Goal: Information Seeking & Learning: Learn about a topic

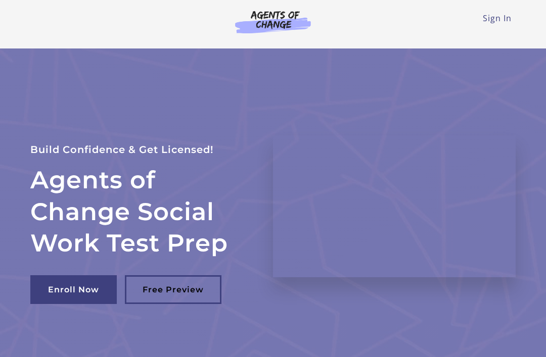
click at [495, 20] on link "Sign In" at bounding box center [497, 18] width 29 height 11
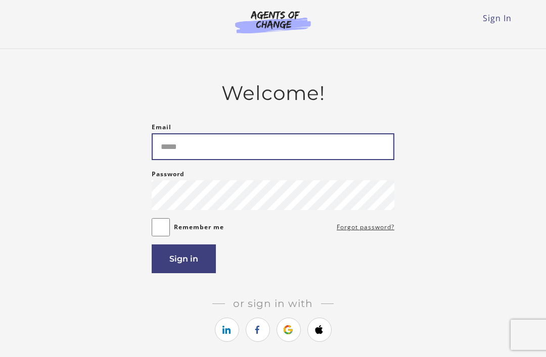
type input "**********"
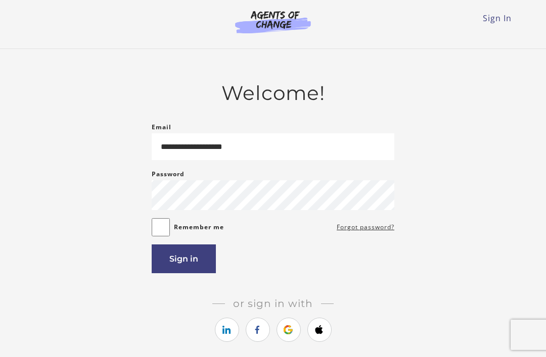
click at [195, 261] on button "Sign in" at bounding box center [184, 259] width 64 height 29
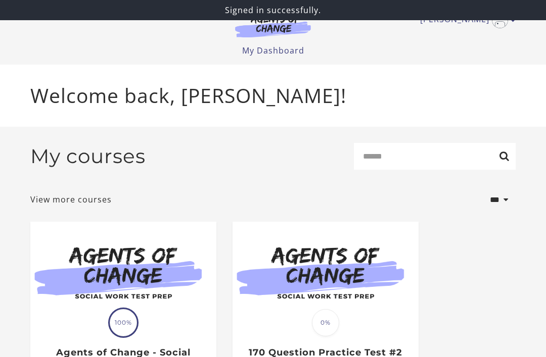
click at [141, 277] on img at bounding box center [123, 272] width 186 height 100
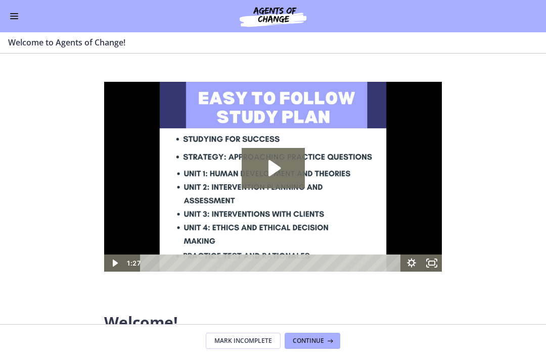
click at [14, 19] on span "Enable menu" at bounding box center [14, 18] width 8 height 1
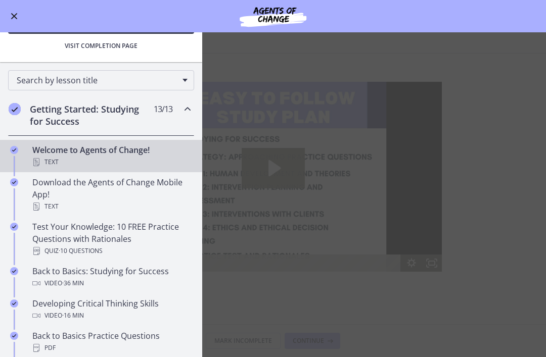
scroll to position [112, 0]
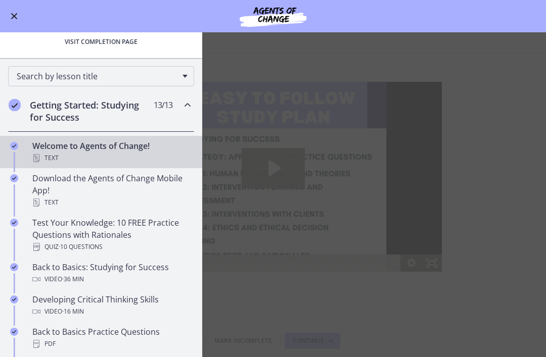
click at [113, 115] on h2 "Getting Started: Studying for Success" at bounding box center [91, 111] width 123 height 24
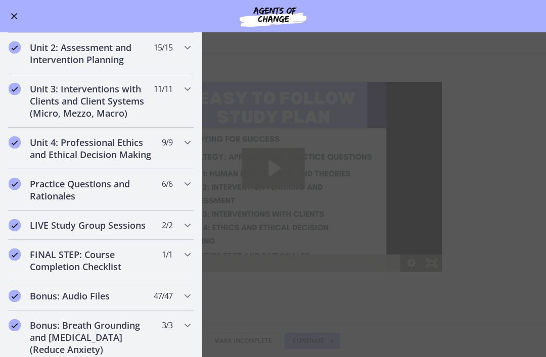
scroll to position [331, 0]
click at [105, 150] on h2 "Unit 4: Professional Ethics and Ethical Decision Making" at bounding box center [91, 148] width 123 height 24
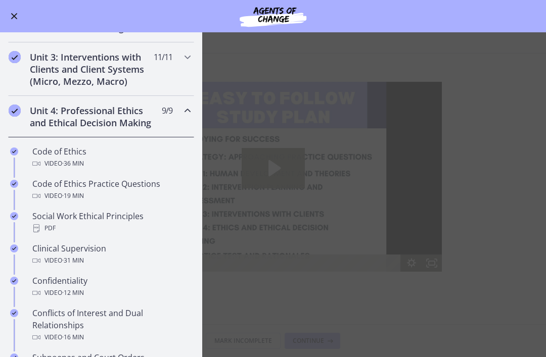
scroll to position [363, 0]
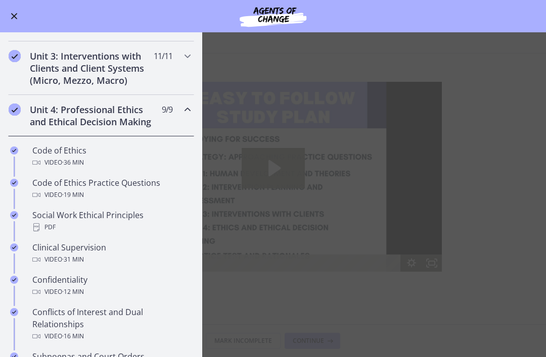
click at [84, 159] on span "· 36 min" at bounding box center [73, 163] width 22 height 12
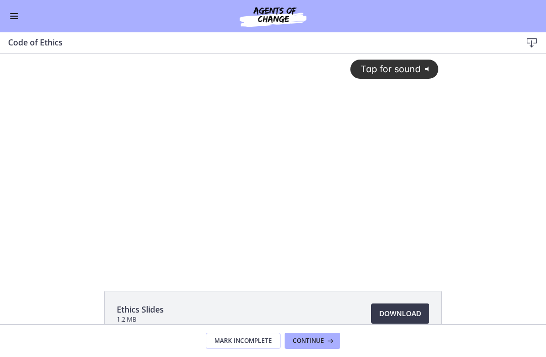
click at [411, 244] on div "Tap for sound @keyframes VOLUME_SMALL_WAVE_FLASH { 0% { opacity: 0; } 33% { opa…" at bounding box center [273, 153] width 343 height 198
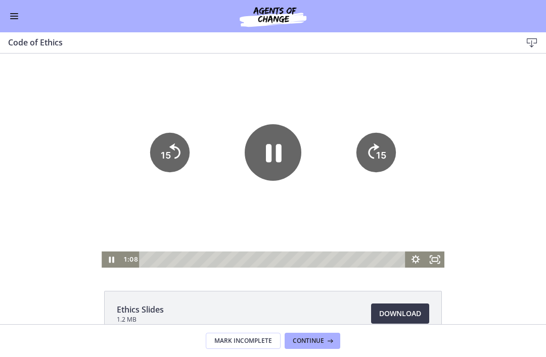
click at [434, 257] on icon "Fullscreen" at bounding box center [434, 260] width 19 height 16
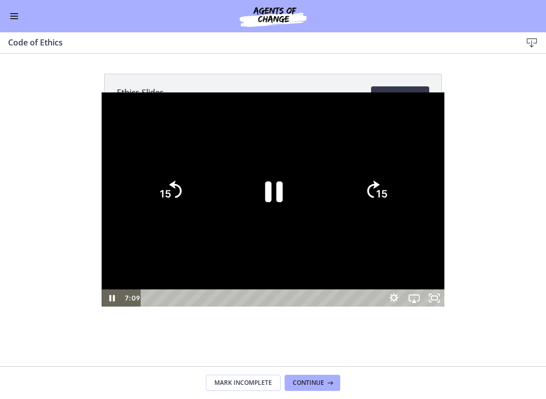
click at [439, 276] on div at bounding box center [273, 199] width 343 height 214
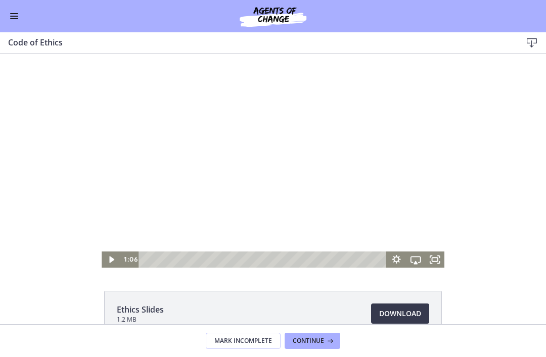
click at [316, 335] on button "Continue" at bounding box center [312, 341] width 56 height 16
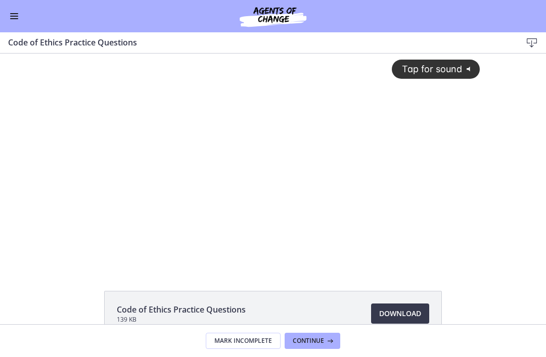
click at [422, 195] on div "Tap for sound @keyframes VOLUME_SMALL_WAVE_FLASH { 0% { opacity: 0; } 33% { opa…" at bounding box center [273, 153] width 426 height 198
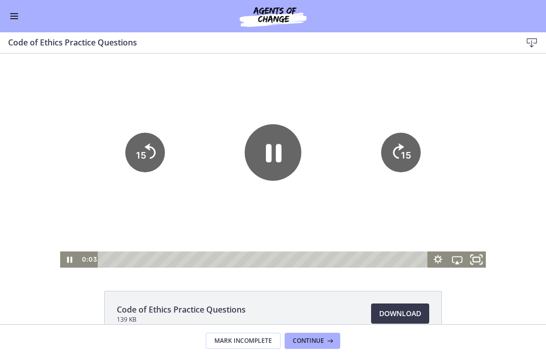
click at [476, 262] on icon "Fullscreen" at bounding box center [476, 259] width 23 height 19
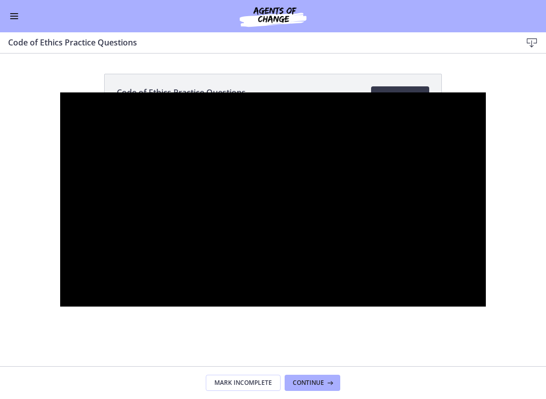
click at [454, 248] on div at bounding box center [273, 199] width 426 height 214
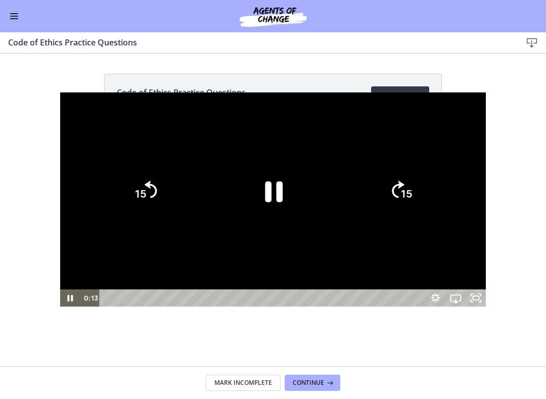
click at [268, 189] on icon "Pause" at bounding box center [274, 191] width 18 height 21
click at [440, 262] on div at bounding box center [273, 199] width 426 height 214
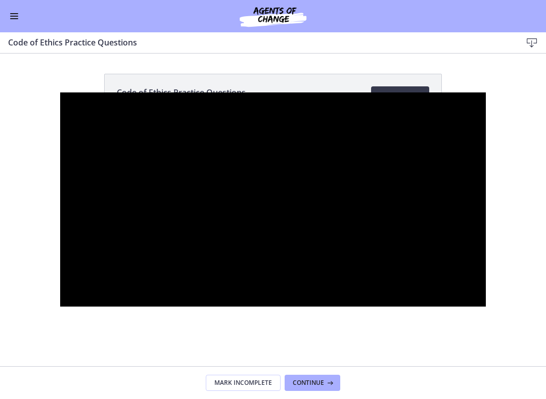
click at [441, 242] on div at bounding box center [273, 199] width 426 height 214
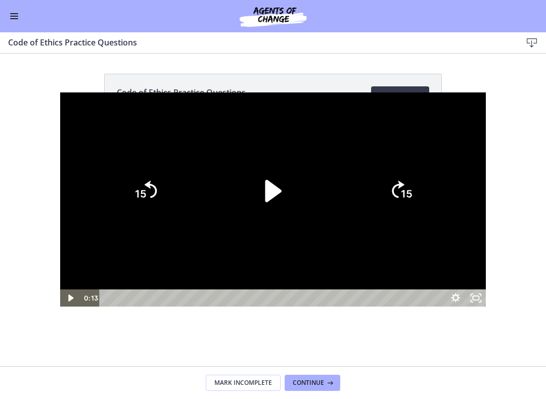
click at [269, 189] on icon "Play Video" at bounding box center [273, 191] width 16 height 22
click at [485, 276] on div at bounding box center [273, 199] width 426 height 214
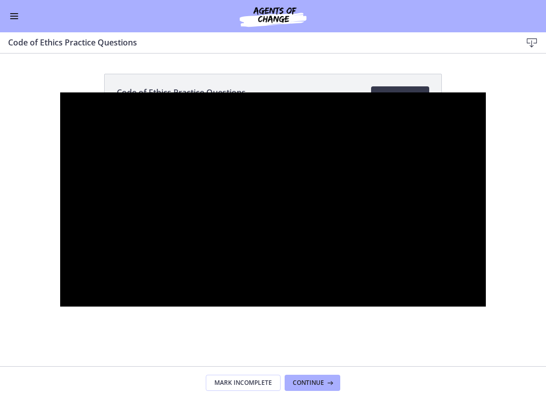
click at [470, 219] on div at bounding box center [273, 199] width 426 height 214
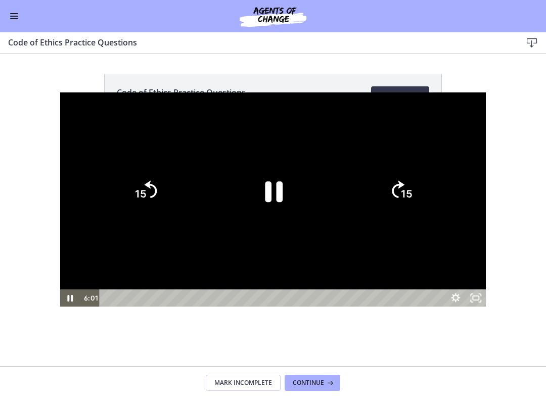
click at [268, 185] on icon "Pause" at bounding box center [274, 191] width 18 height 21
click at [473, 246] on div at bounding box center [273, 199] width 426 height 214
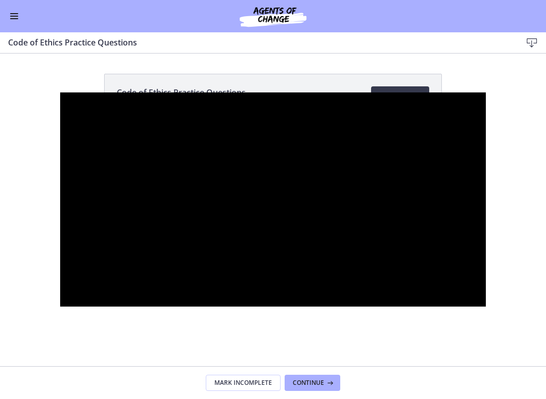
click at [454, 226] on div at bounding box center [273, 199] width 426 height 214
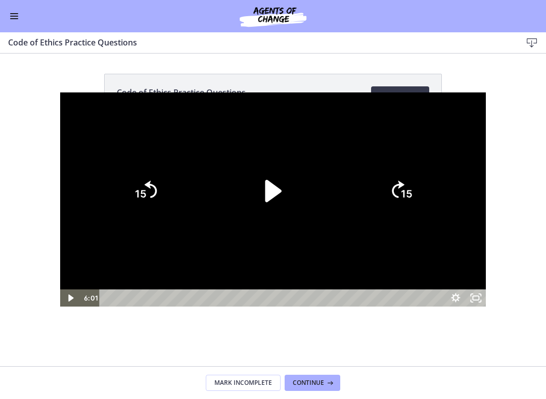
click at [268, 185] on icon "Play Video" at bounding box center [273, 191] width 16 height 22
click at [473, 261] on div at bounding box center [273, 199] width 426 height 214
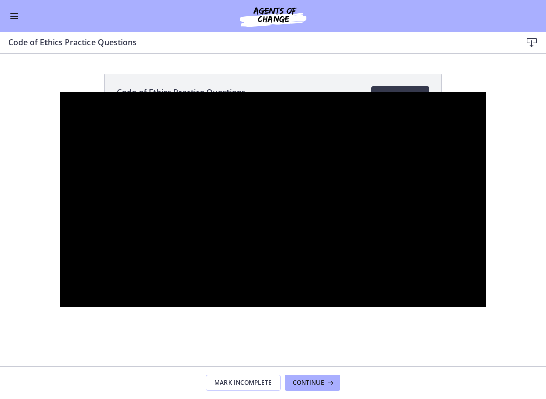
click at [462, 210] on div at bounding box center [273, 199] width 426 height 214
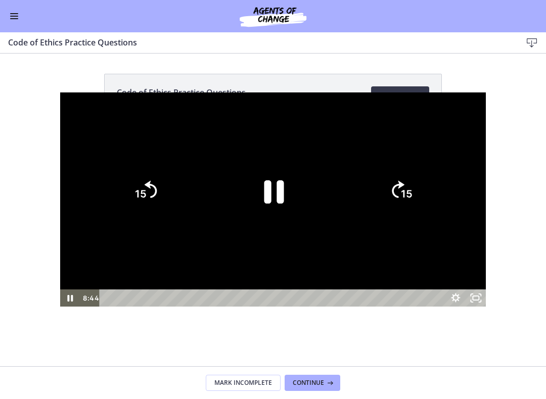
click at [274, 191] on icon "Pause" at bounding box center [273, 191] width 72 height 72
click at [486, 259] on div at bounding box center [273, 199] width 426 height 214
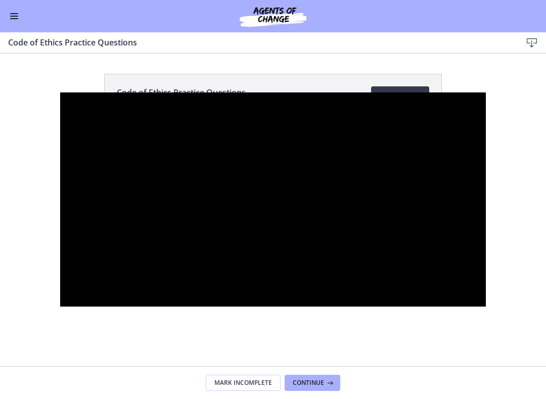
click at [448, 214] on div at bounding box center [273, 199] width 426 height 214
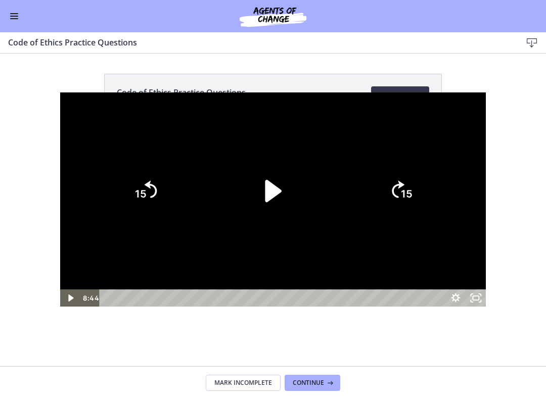
click at [270, 197] on icon "Play Video" at bounding box center [273, 191] width 16 height 22
click at [444, 250] on div at bounding box center [273, 199] width 426 height 214
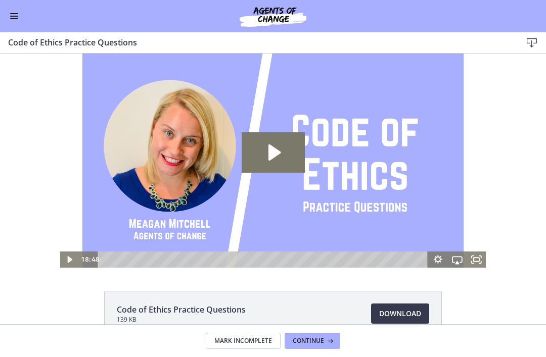
click at [312, 339] on span "Continue" at bounding box center [308, 341] width 31 height 8
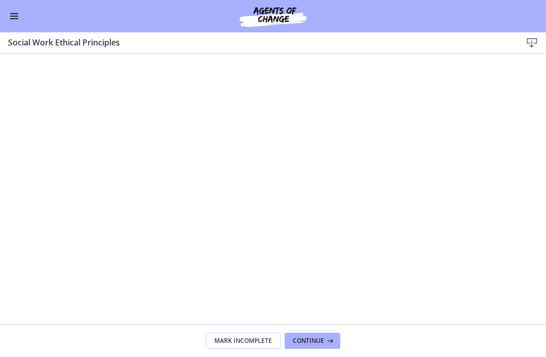
click at [317, 343] on span "Continue" at bounding box center [308, 341] width 31 height 8
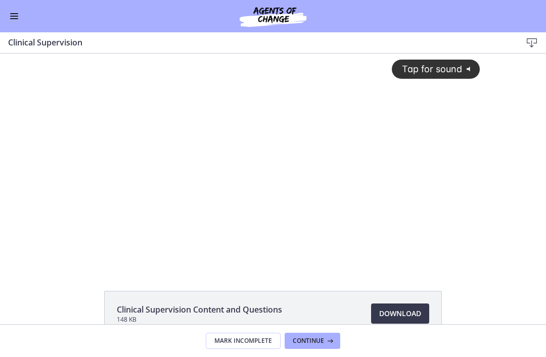
click at [403, 197] on div "Tap for sound @keyframes VOLUME_SMALL_WAVE_FLASH { 0% { opacity: 0; } 33% { opa…" at bounding box center [273, 153] width 426 height 198
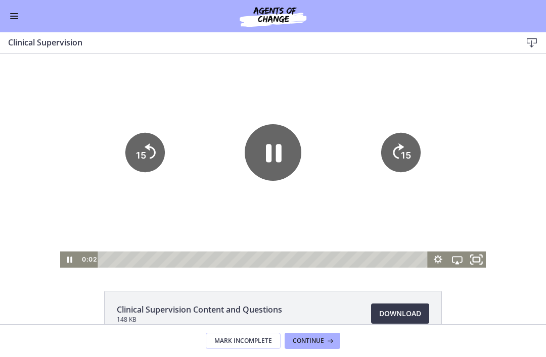
click at [480, 260] on rect "Fullscreen" at bounding box center [476, 259] width 7 height 5
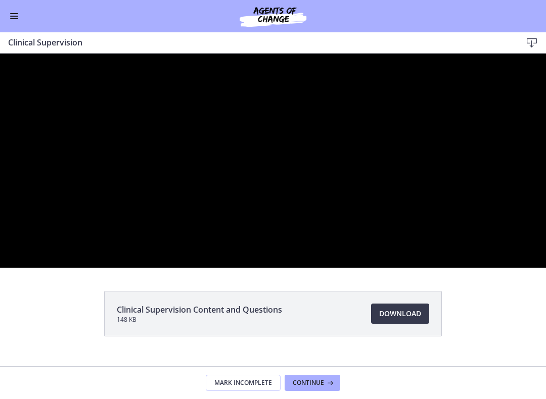
click at [466, 258] on div at bounding box center [273, 161] width 546 height 214
click at [466, 265] on div at bounding box center [273, 161] width 546 height 214
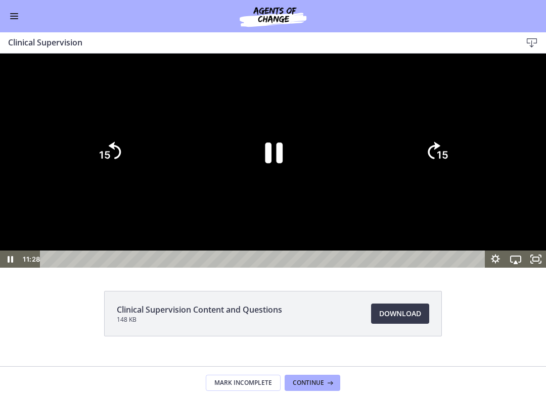
click at [276, 184] on icon "Pause" at bounding box center [273, 152] width 64 height 64
click at [270, 163] on icon "Play Video" at bounding box center [273, 152] width 16 height 22
click at [486, 268] on div at bounding box center [273, 161] width 546 height 214
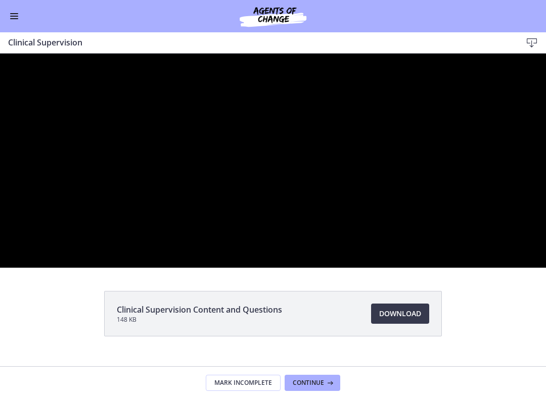
click at [476, 252] on div at bounding box center [273, 161] width 546 height 214
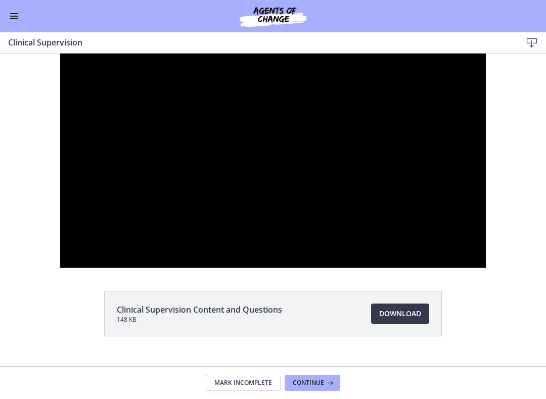
scroll to position [363, 0]
click at [472, 265] on div at bounding box center [273, 161] width 426 height 214
click at [478, 243] on div at bounding box center [273, 161] width 426 height 214
click at [458, 243] on div at bounding box center [273, 161] width 426 height 214
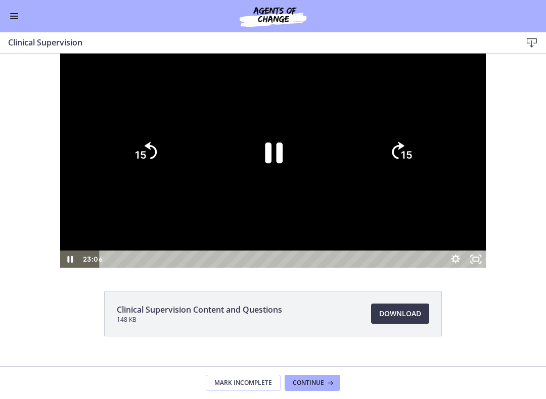
click at [269, 163] on icon "Pause" at bounding box center [274, 153] width 18 height 21
click at [474, 268] on div at bounding box center [273, 161] width 426 height 214
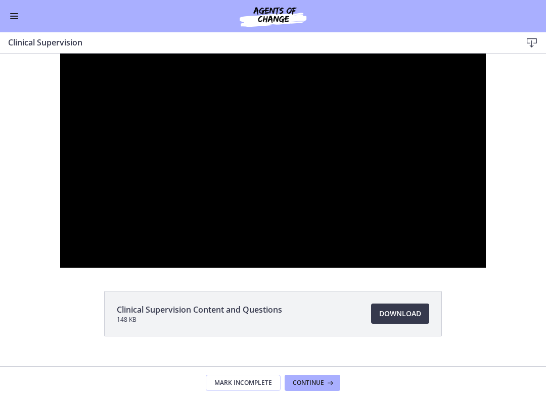
click at [472, 268] on div at bounding box center [273, 161] width 426 height 214
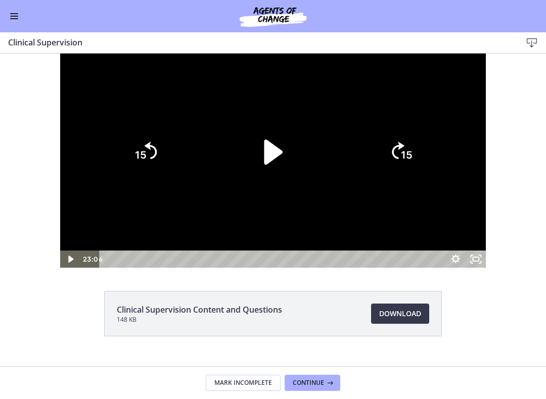
click at [270, 165] on icon "Play Video" at bounding box center [273, 151] width 19 height 25
click at [459, 268] on div at bounding box center [273, 161] width 426 height 214
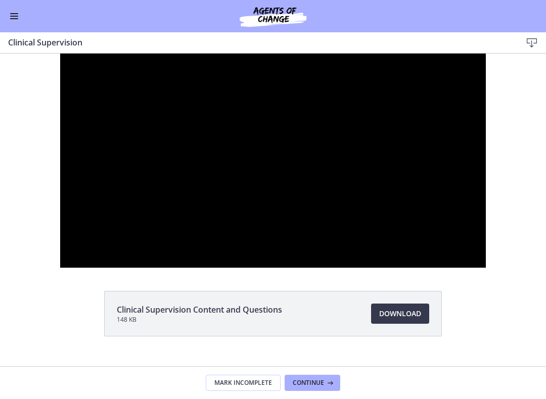
click at [477, 260] on div at bounding box center [273, 161] width 426 height 214
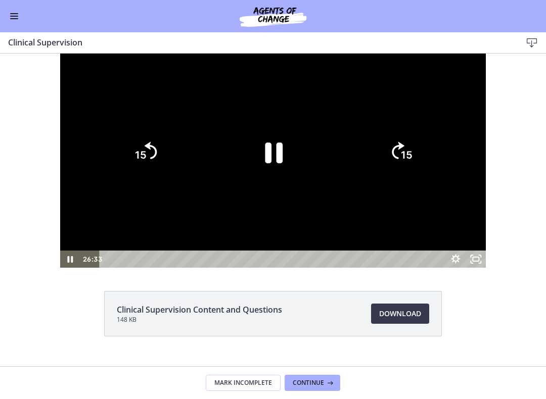
click at [279, 163] on icon "Pause" at bounding box center [274, 153] width 18 height 21
click at [470, 268] on div at bounding box center [273, 161] width 426 height 214
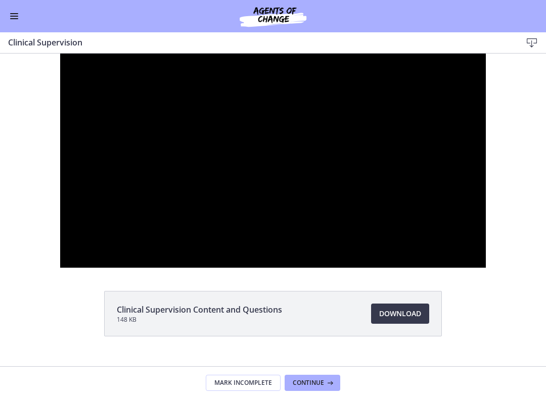
click at [472, 268] on div at bounding box center [273, 161] width 426 height 214
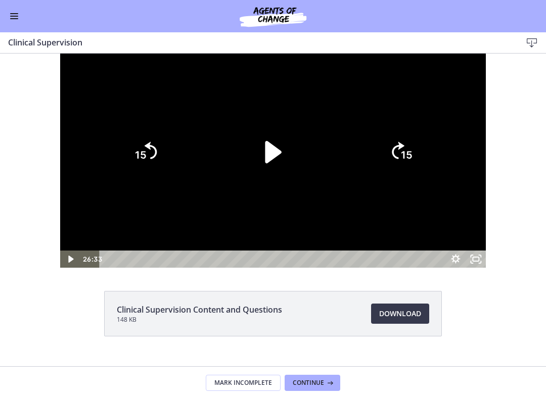
click at [268, 184] on icon "Play Video" at bounding box center [273, 152] width 64 height 64
click at [470, 268] on div at bounding box center [273, 161] width 426 height 214
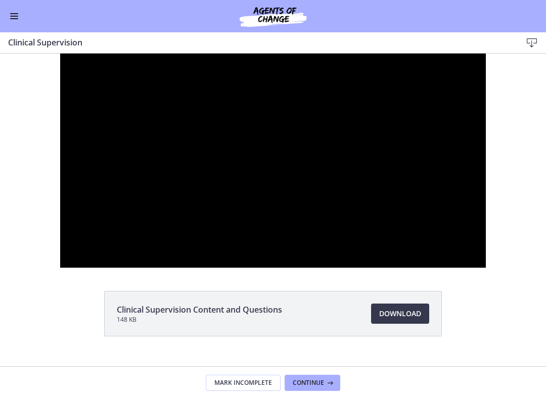
click at [486, 268] on div at bounding box center [273, 161] width 426 height 214
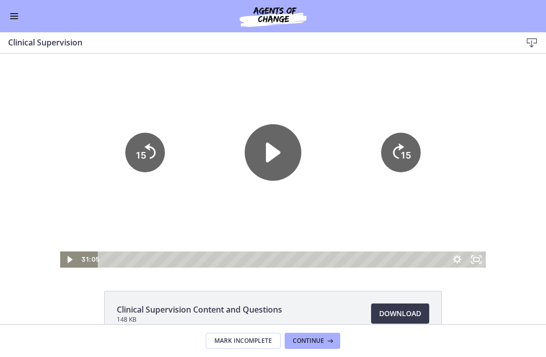
click at [314, 340] on span "Continue" at bounding box center [308, 341] width 31 height 8
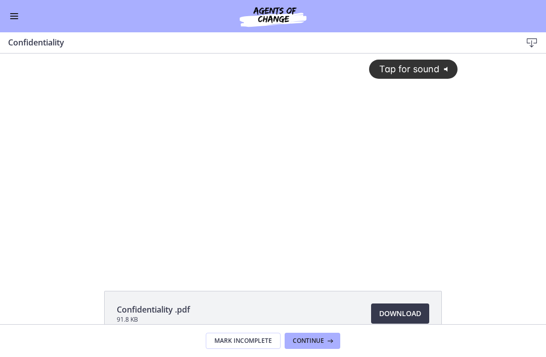
click at [441, 212] on div "Tap for sound @keyframes VOLUME_SMALL_WAVE_FLASH { 0% { opacity: 0; } 33% { opa…" at bounding box center [272, 153] width 381 height 198
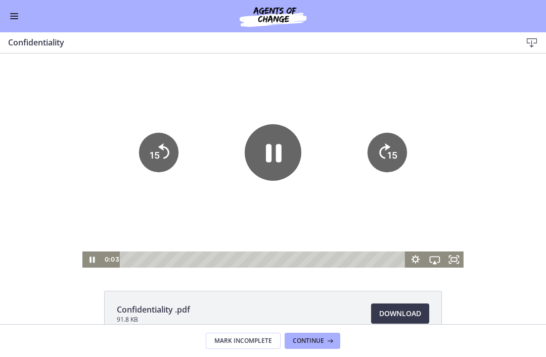
click at [456, 258] on icon "Fullscreen" at bounding box center [453, 260] width 19 height 16
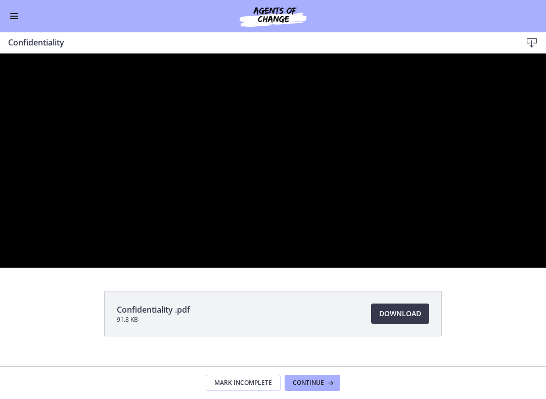
click at [486, 268] on div at bounding box center [273, 161] width 546 height 214
click at [488, 227] on div at bounding box center [273, 161] width 546 height 214
click at [490, 243] on div at bounding box center [273, 161] width 546 height 214
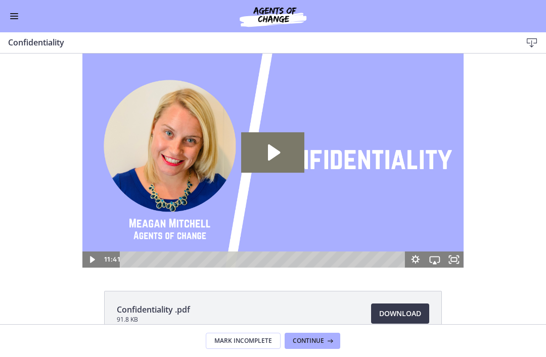
click at [319, 337] on span "Continue" at bounding box center [308, 341] width 31 height 8
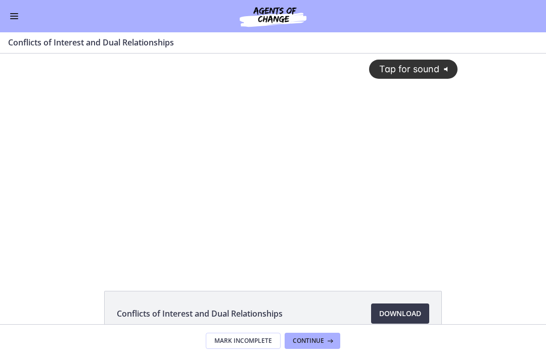
click at [441, 169] on div "Tap for sound @keyframes VOLUME_SMALL_WAVE_FLASH { 0% { opacity: 0; } 33% { opa…" at bounding box center [272, 153] width 381 height 198
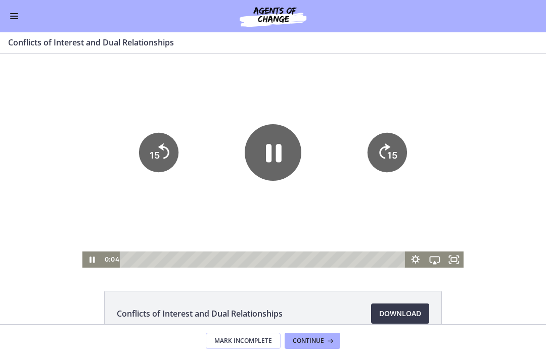
click at [448, 260] on icon "Fullscreen" at bounding box center [453, 260] width 19 height 16
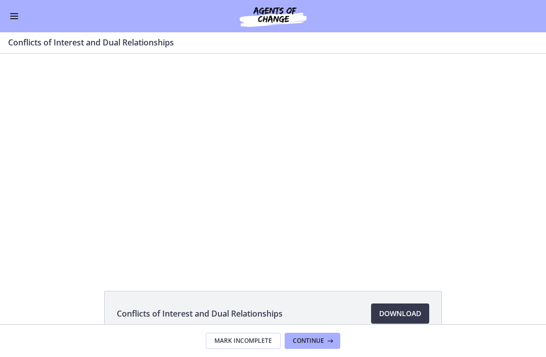
click at [9, 18] on button "Enable menu" at bounding box center [14, 16] width 12 height 12
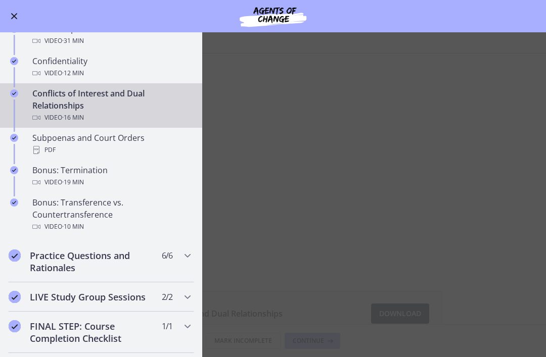
scroll to position [582, 0]
click at [18, 15] on button "Enable menu" at bounding box center [14, 16] width 12 height 12
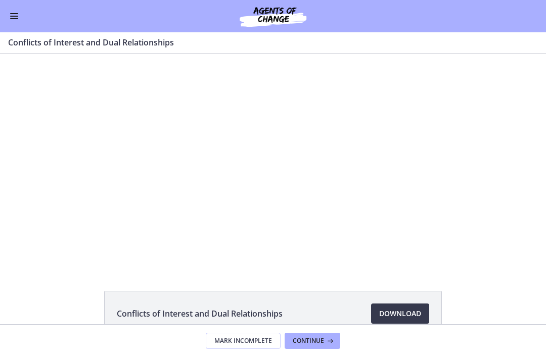
click at [455, 217] on div at bounding box center [272, 161] width 381 height 214
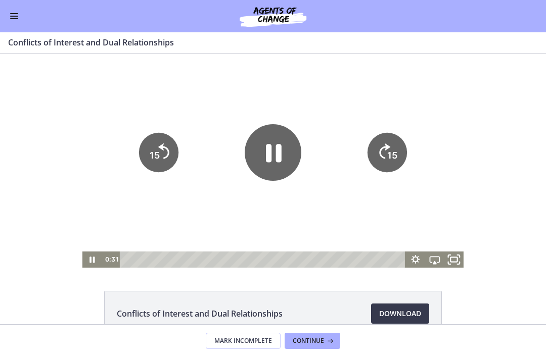
click at [456, 256] on icon "Fullscreen" at bounding box center [453, 259] width 23 height 19
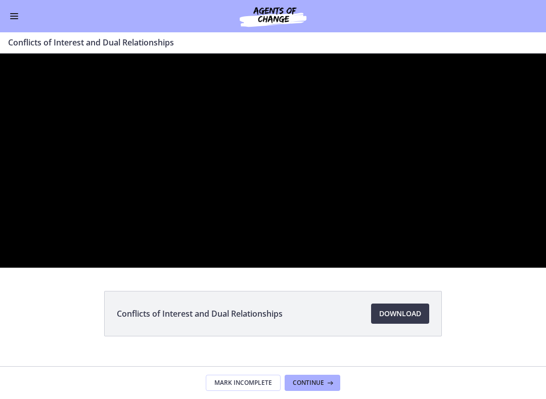
click at [422, 154] on div at bounding box center [273, 161] width 546 height 214
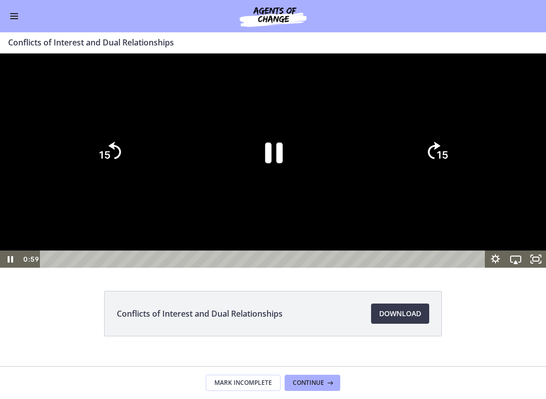
click at [276, 163] on icon "Pause" at bounding box center [274, 153] width 18 height 21
click at [275, 163] on icon "Play Video" at bounding box center [273, 152] width 16 height 22
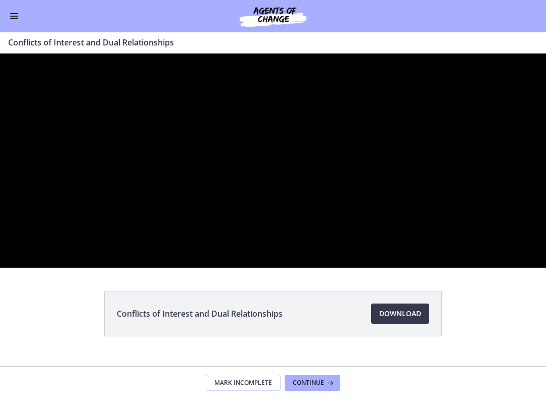
click at [491, 268] on div at bounding box center [273, 161] width 546 height 214
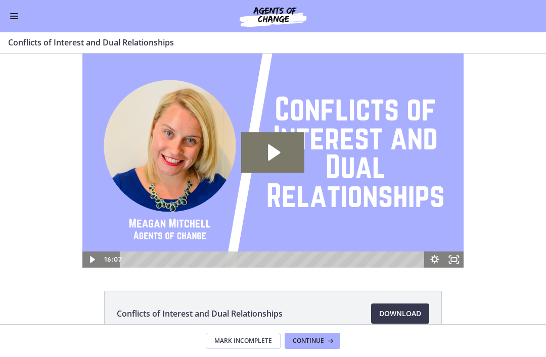
scroll to position [0, 0]
click at [316, 339] on span "Continue" at bounding box center [308, 341] width 31 height 8
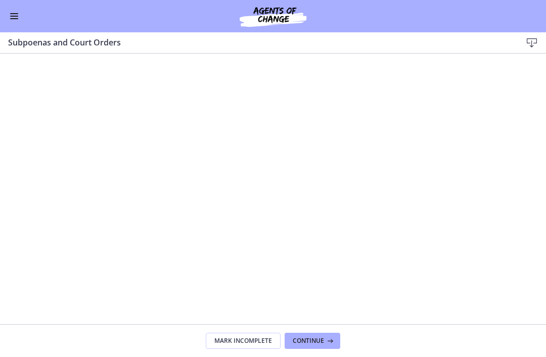
click at [321, 335] on button "Continue" at bounding box center [312, 341] width 56 height 16
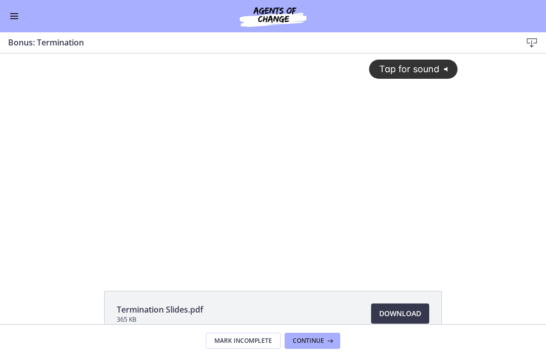
click at [424, 161] on div "Tap for sound @keyframes VOLUME_SMALL_WAVE_FLASH { 0% { opacity: 0; } 33% { opa…" at bounding box center [272, 153] width 381 height 198
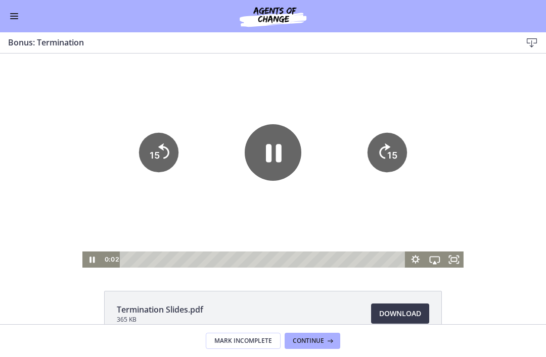
click at [450, 267] on icon "Fullscreen" at bounding box center [453, 260] width 19 height 16
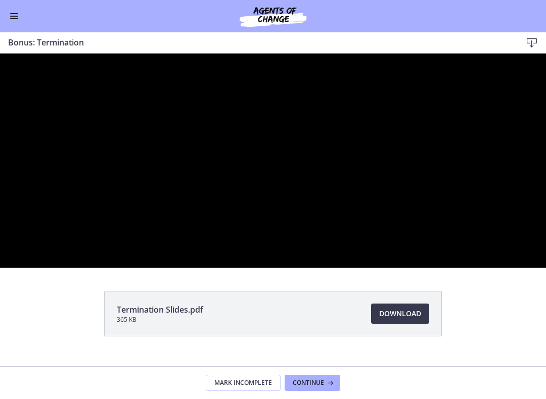
click at [459, 238] on div at bounding box center [273, 161] width 546 height 214
click at [441, 221] on div at bounding box center [273, 161] width 546 height 214
click at [512, 219] on div at bounding box center [273, 161] width 546 height 214
click at [488, 264] on div at bounding box center [273, 161] width 546 height 214
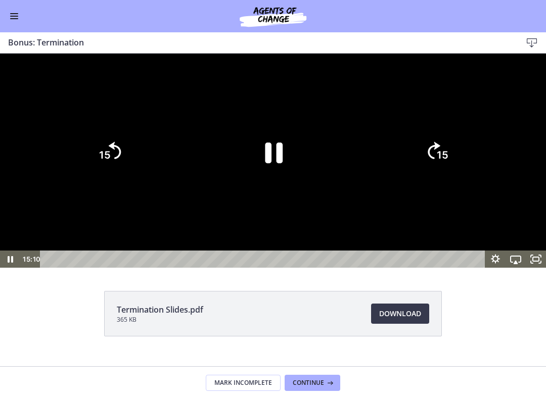
click at [441, 161] on tspan "15" at bounding box center [443, 155] width 12 height 13
click at [439, 161] on tspan "15" at bounding box center [443, 155] width 12 height 13
click at [440, 161] on tspan "15" at bounding box center [443, 155] width 12 height 13
click at [437, 161] on text "15" at bounding box center [443, 155] width 12 height 13
click at [437, 162] on text "15" at bounding box center [443, 156] width 13 height 14
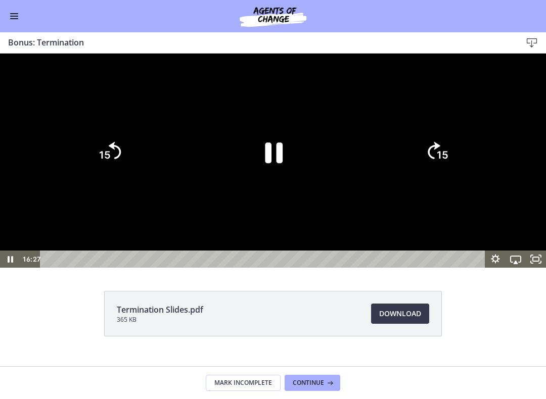
click at [435, 159] on icon "Skip ahead 15 seconds" at bounding box center [434, 150] width 13 height 17
click at [442, 161] on tspan "15" at bounding box center [443, 155] width 12 height 13
click at [441, 162] on tspan "15" at bounding box center [443, 156] width 13 height 14
click at [434, 177] on icon "15" at bounding box center [436, 152] width 50 height 50
click at [432, 174] on icon "15" at bounding box center [436, 152] width 44 height 44
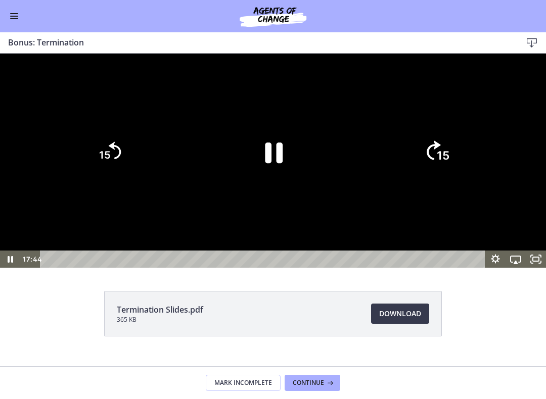
click at [439, 162] on tspan "15" at bounding box center [443, 156] width 13 height 14
click at [441, 161] on tspan "15" at bounding box center [443, 155] width 12 height 13
click at [444, 174] on icon "15" at bounding box center [436, 152] width 44 height 44
click at [438, 161] on tspan "15" at bounding box center [443, 155] width 12 height 13
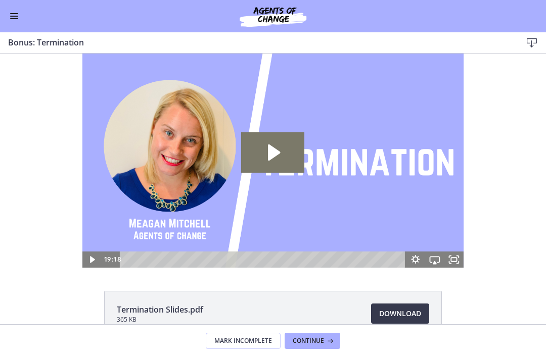
click at [315, 338] on span "Continue" at bounding box center [308, 341] width 31 height 8
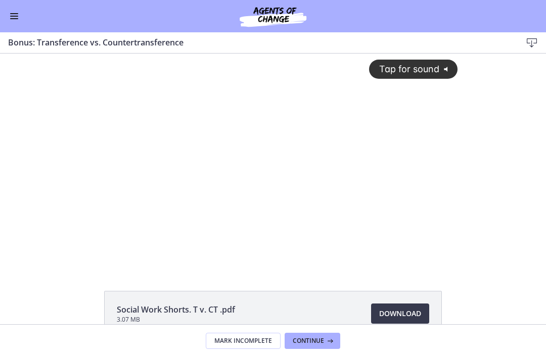
click at [437, 171] on div "Tap for sound @keyframes VOLUME_SMALL_WAVE_FLASH { 0% { opacity: 0; } 33% { opa…" at bounding box center [272, 153] width 381 height 198
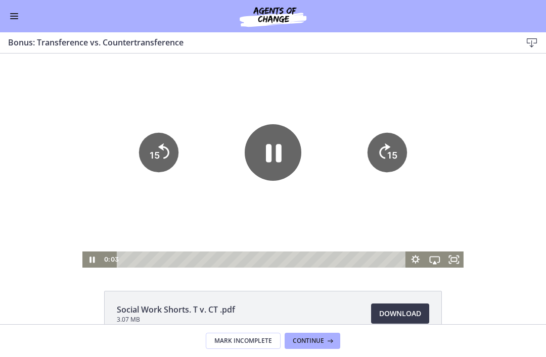
click at [451, 260] on rect "Fullscreen" at bounding box center [454, 260] width 6 height 4
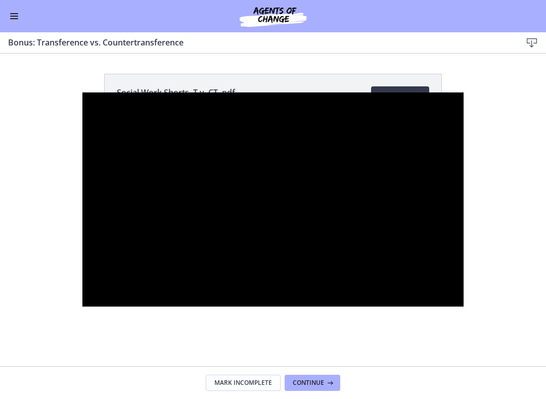
click at [463, 214] on div at bounding box center [272, 199] width 381 height 214
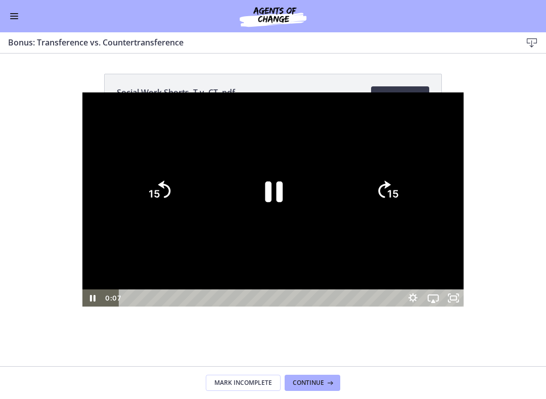
click at [409, 188] on icon "15" at bounding box center [387, 191] width 44 height 44
click at [409, 192] on icon "15" at bounding box center [387, 191] width 44 height 44
click at [409, 186] on icon "15" at bounding box center [387, 191] width 44 height 44
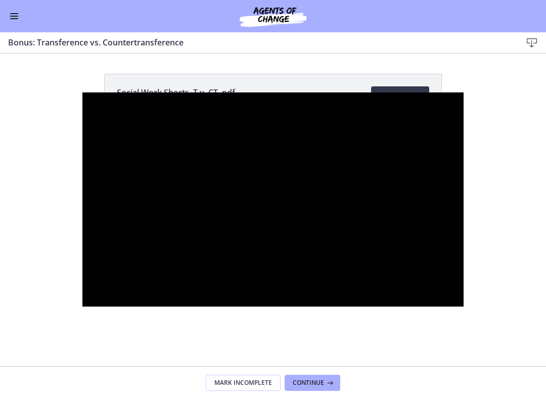
click at [463, 294] on div at bounding box center [272, 199] width 381 height 214
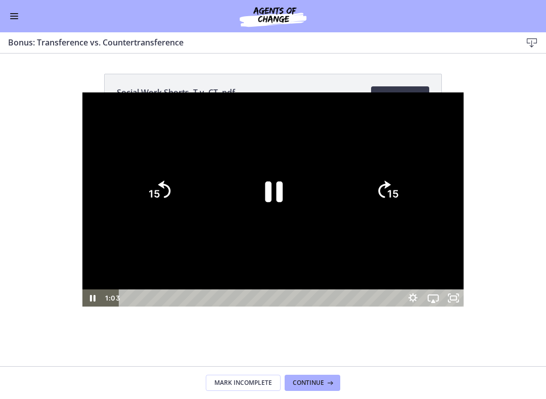
click at [409, 195] on icon "15" at bounding box center [387, 191] width 44 height 44
click at [409, 186] on icon "15" at bounding box center [387, 191] width 44 height 44
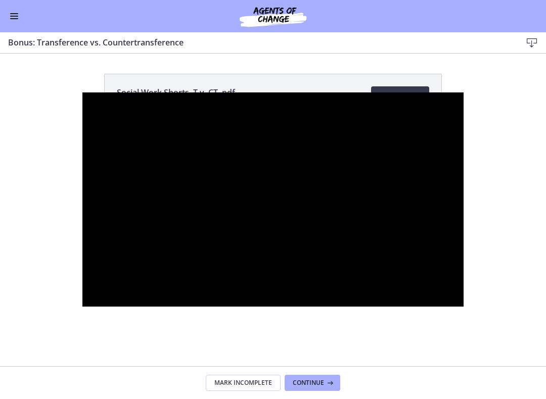
click at [463, 278] on div at bounding box center [272, 199] width 381 height 214
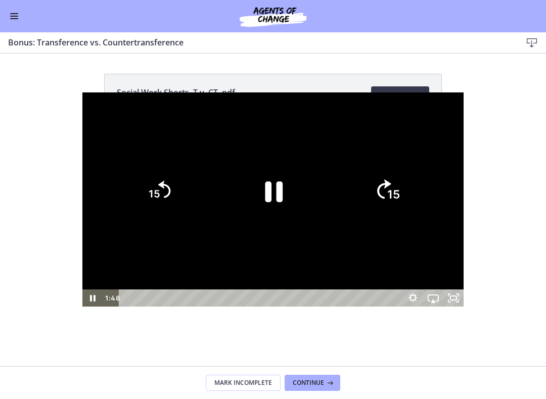
click at [391, 187] on icon "Skip ahead 15 seconds" at bounding box center [384, 188] width 14 height 19
click at [409, 193] on icon "15" at bounding box center [387, 191] width 44 height 44
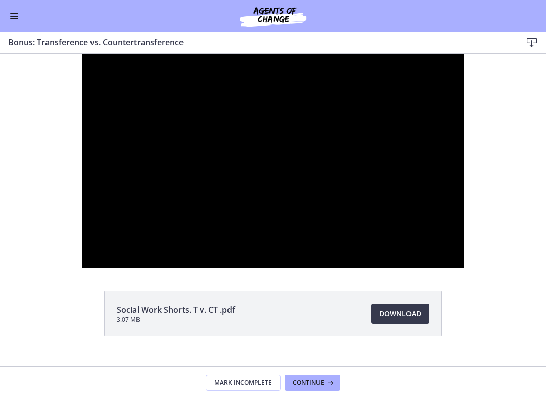
scroll to position [582, 0]
click at [463, 136] on div at bounding box center [272, 161] width 381 height 214
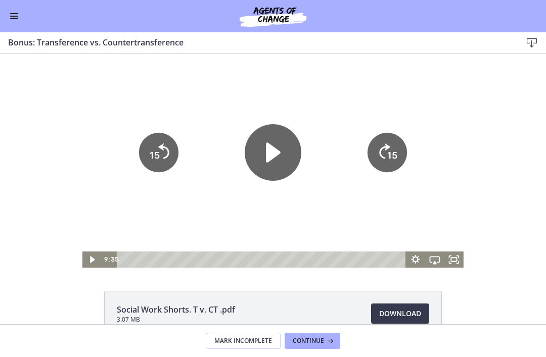
click at [315, 338] on span "Continue" at bounding box center [308, 341] width 31 height 8
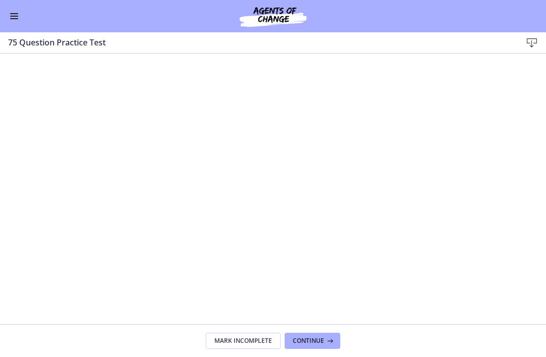
click at [9, 19] on button "Enable menu" at bounding box center [14, 16] width 12 height 12
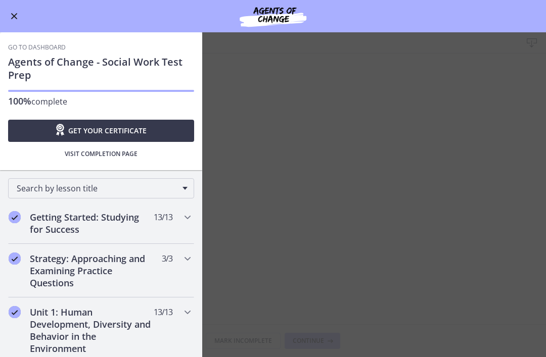
click at [46, 46] on link "Go to Dashboard" at bounding box center [37, 47] width 58 height 8
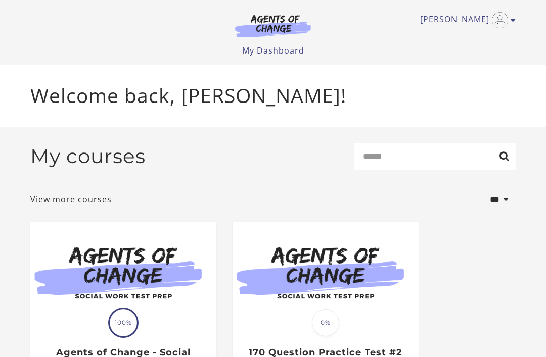
click at [515, 18] on icon "Toggle menu" at bounding box center [512, 20] width 5 height 8
click at [462, 72] on link "Sign Out" at bounding box center [473, 71] width 89 height 17
